Goal: Task Accomplishment & Management: Manage account settings

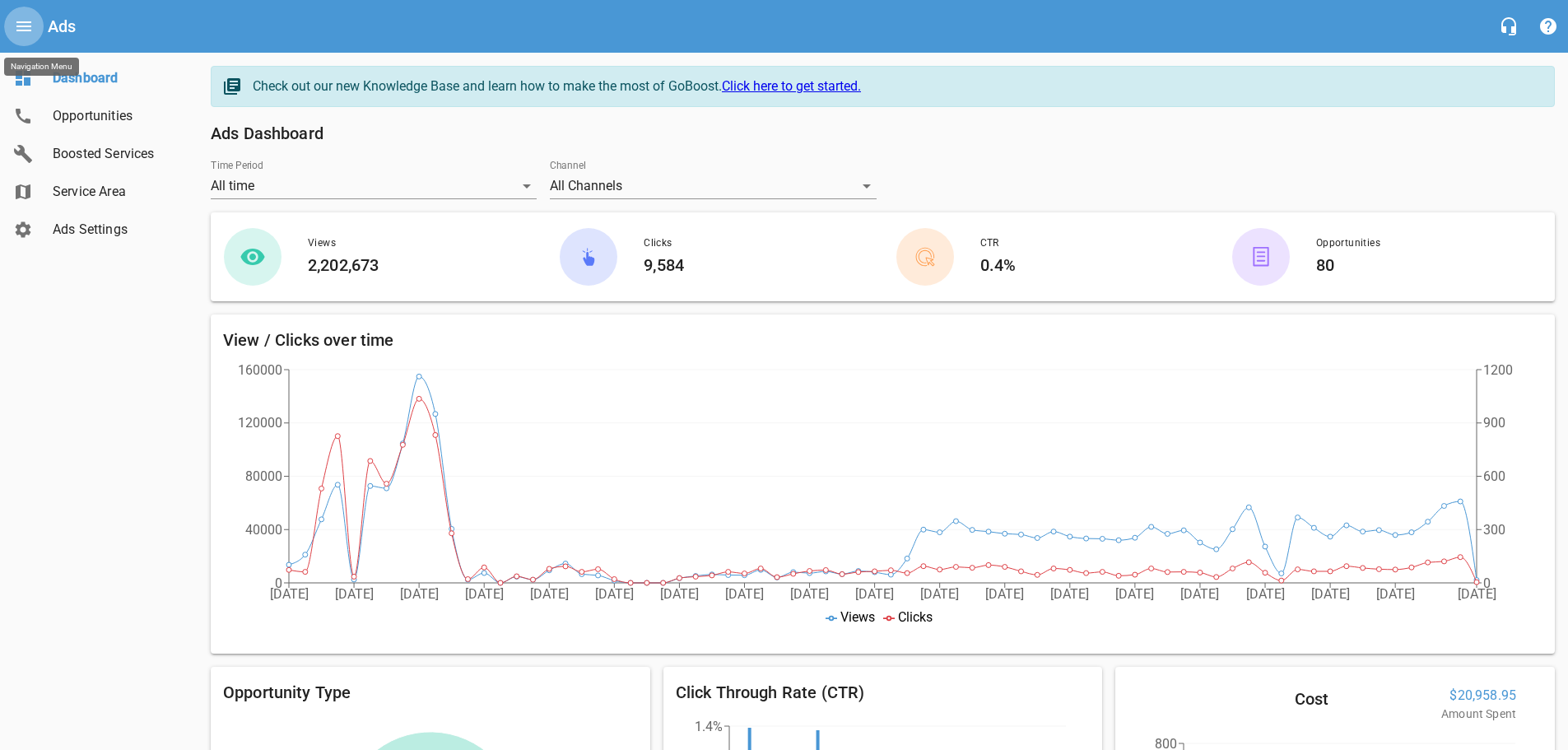
click at [26, 21] on icon "Open drawer" at bounding box center [24, 27] width 20 height 20
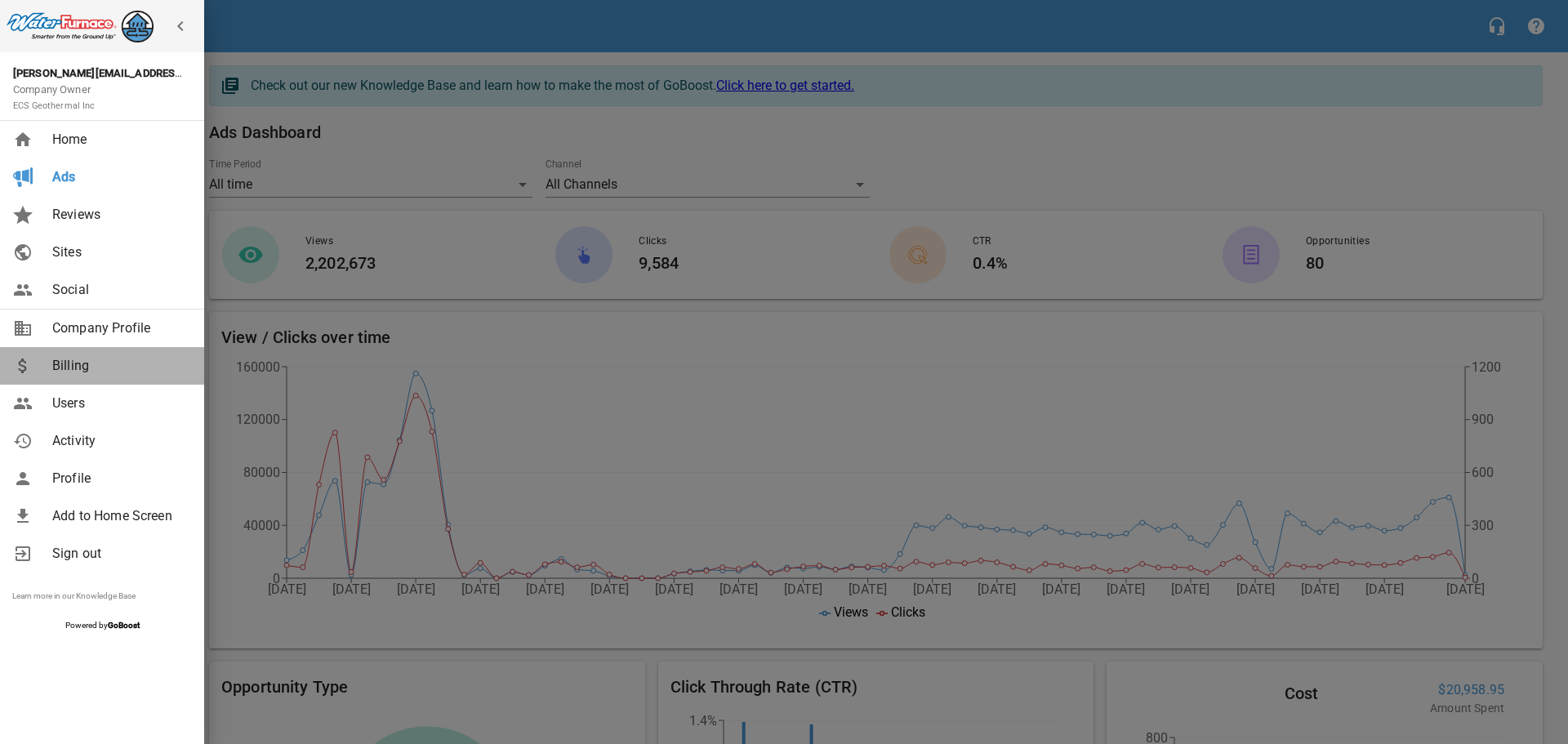
click at [63, 364] on span "Billing" at bounding box center [118, 366] width 132 height 20
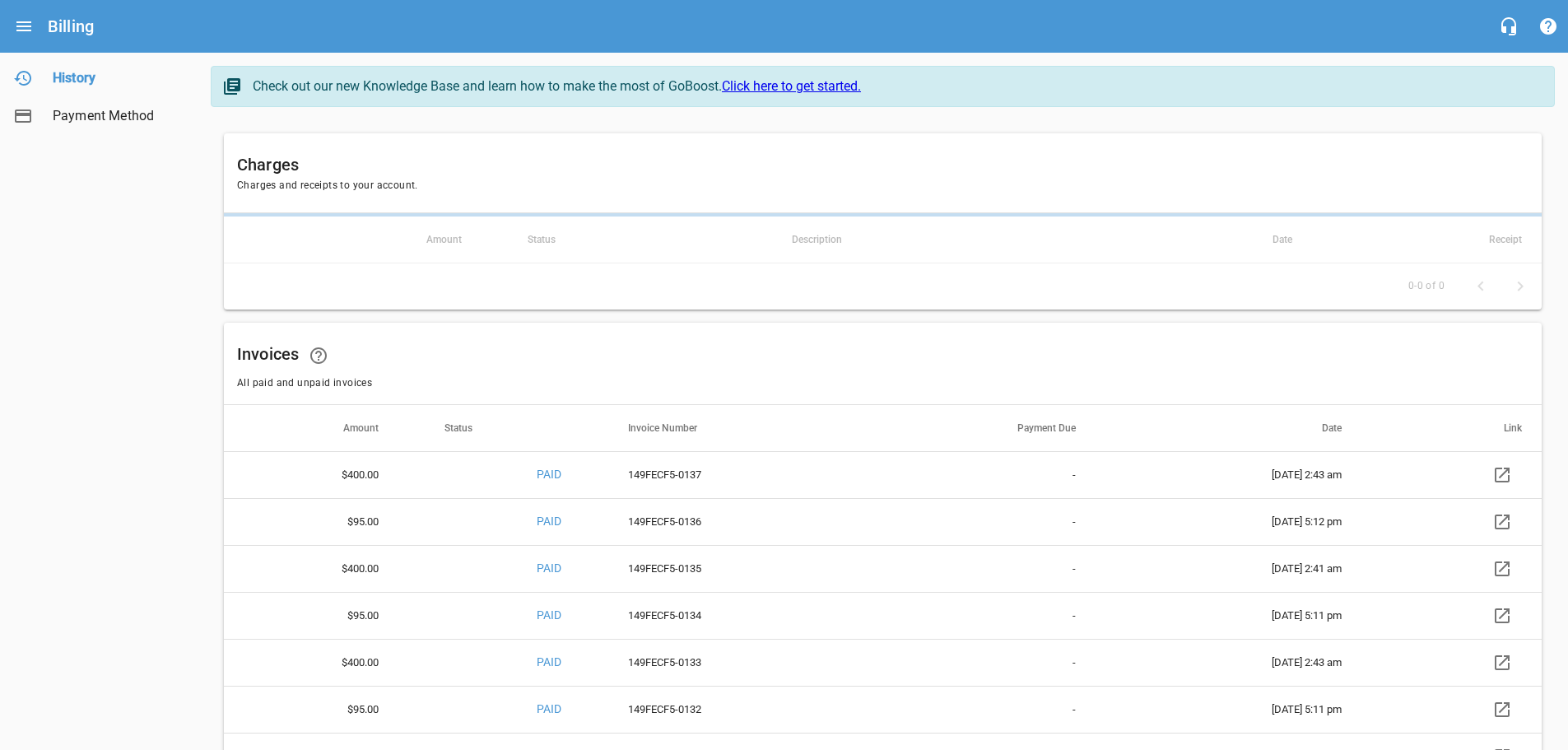
click at [1509, 474] on icon at bounding box center [1502, 476] width 20 height 20
